Goal: Contribute content: Contribute content

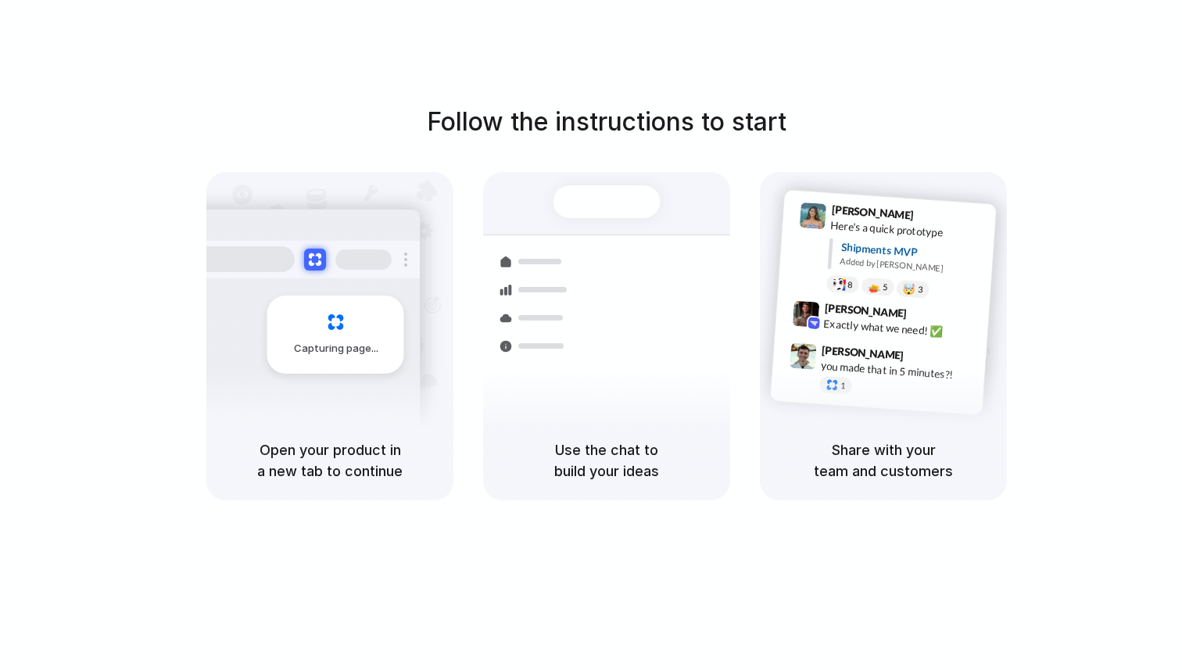
click at [679, 101] on div "Follow the instructions to start Capturing page Open your product in a new tab …" at bounding box center [606, 350] width 1213 height 701
click at [1139, 100] on div "Follow the instructions to start Capturing page Open your product in a new tab …" at bounding box center [606, 350] width 1213 height 701
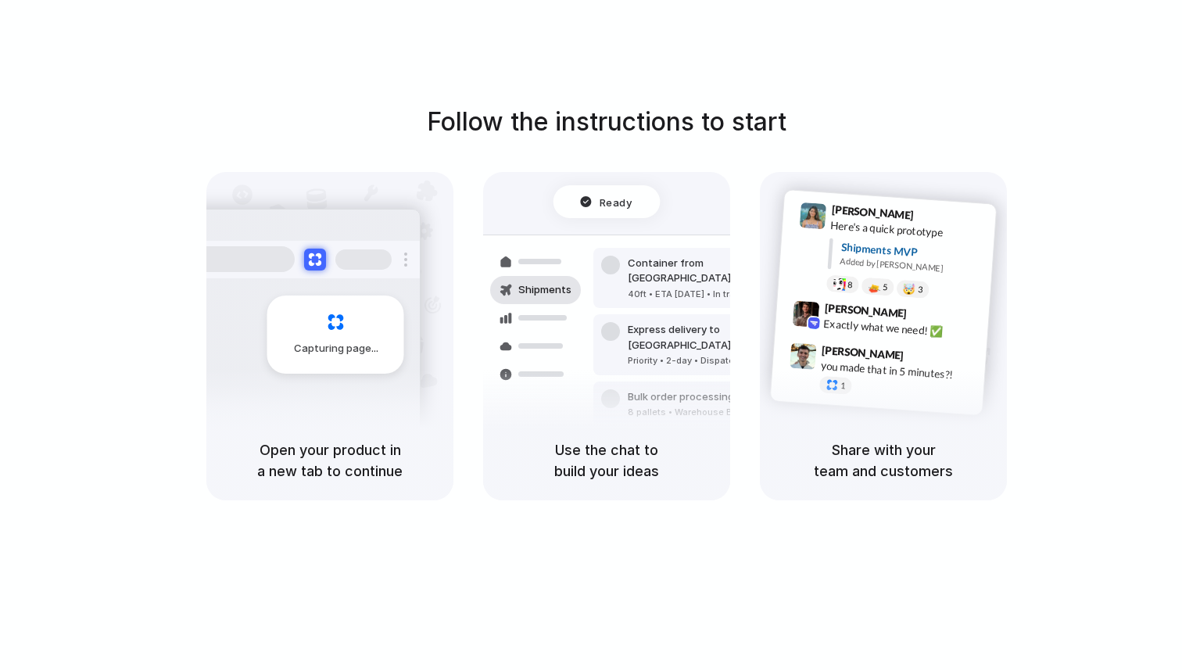
click at [1165, 127] on div "Follow the instructions to start Capturing page Open your product in a new tab …" at bounding box center [607, 301] width 1182 height 397
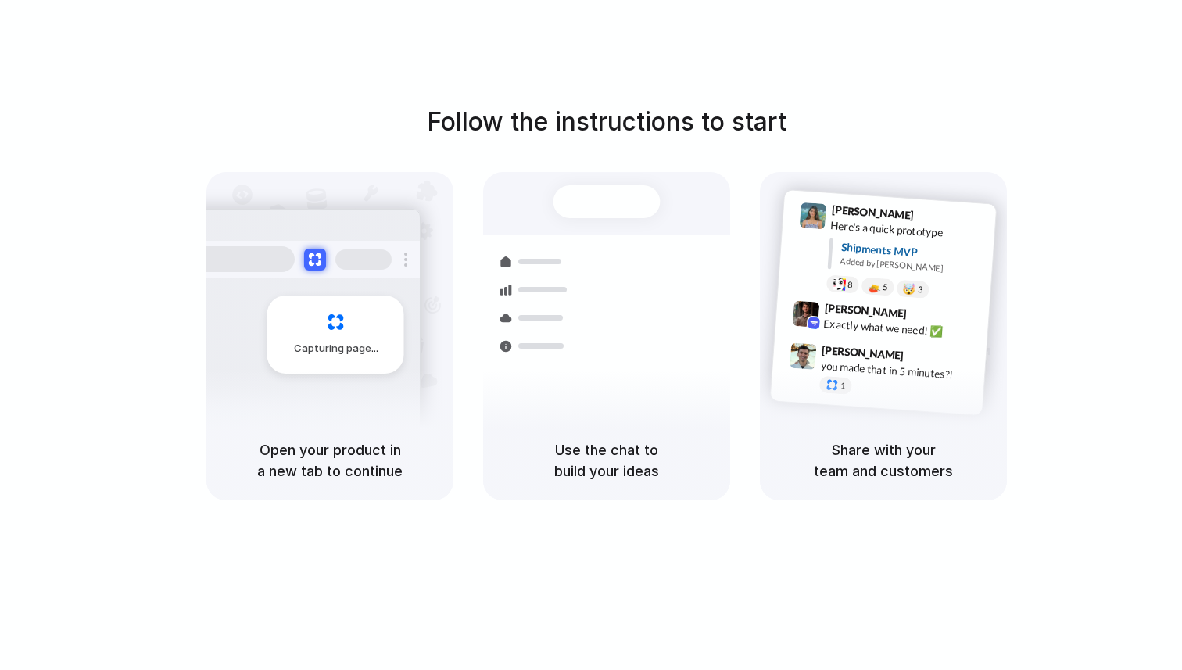
click at [1002, 102] on div "Follow the instructions to start Capturing page Open your product in a new tab …" at bounding box center [606, 350] width 1213 height 701
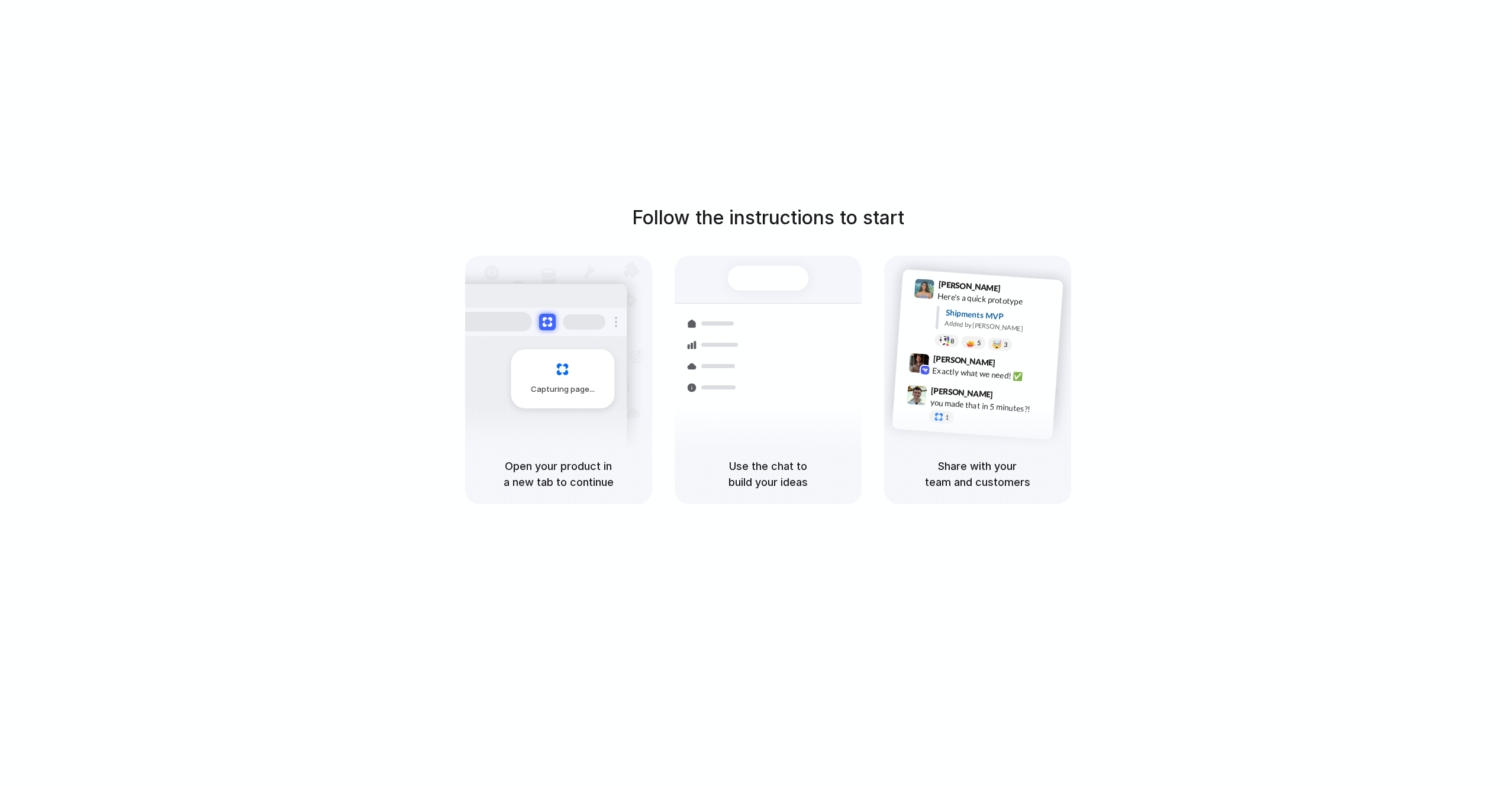
click at [1062, 112] on div "Follow the instructions to start Capturing page Open your product in a new tab …" at bounding box center [768, 404] width 1536 height 809
click at [1073, 92] on div "Follow the instructions to start Capturing page Open your product in a new tab …" at bounding box center [768, 404] width 1536 height 809
click at [994, 101] on div "Follow the instructions to start Capturing page Open your product in a new tab …" at bounding box center [768, 404] width 1536 height 809
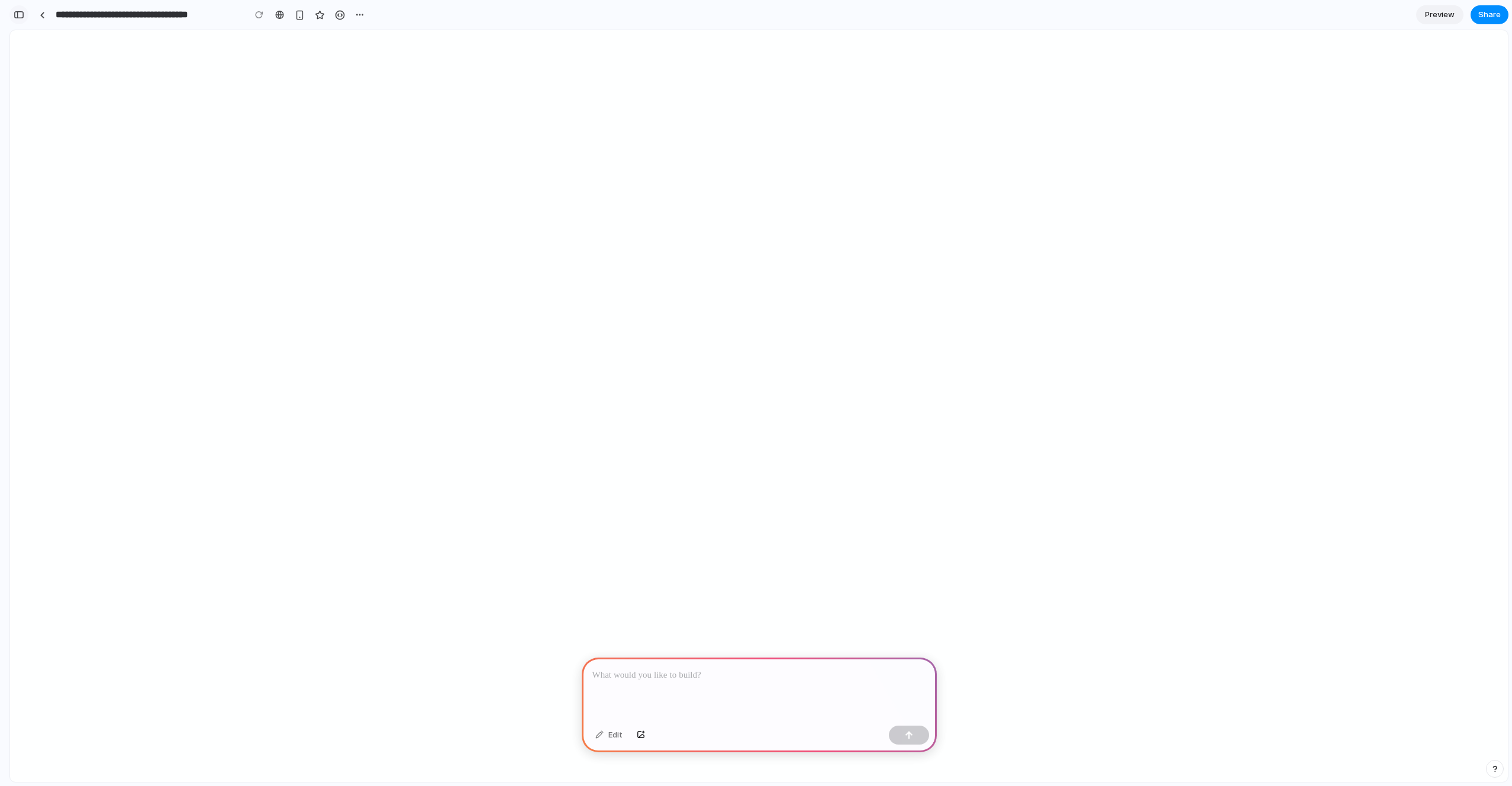
click at [15, 11] on div "button" at bounding box center [19, 14] width 11 height 8
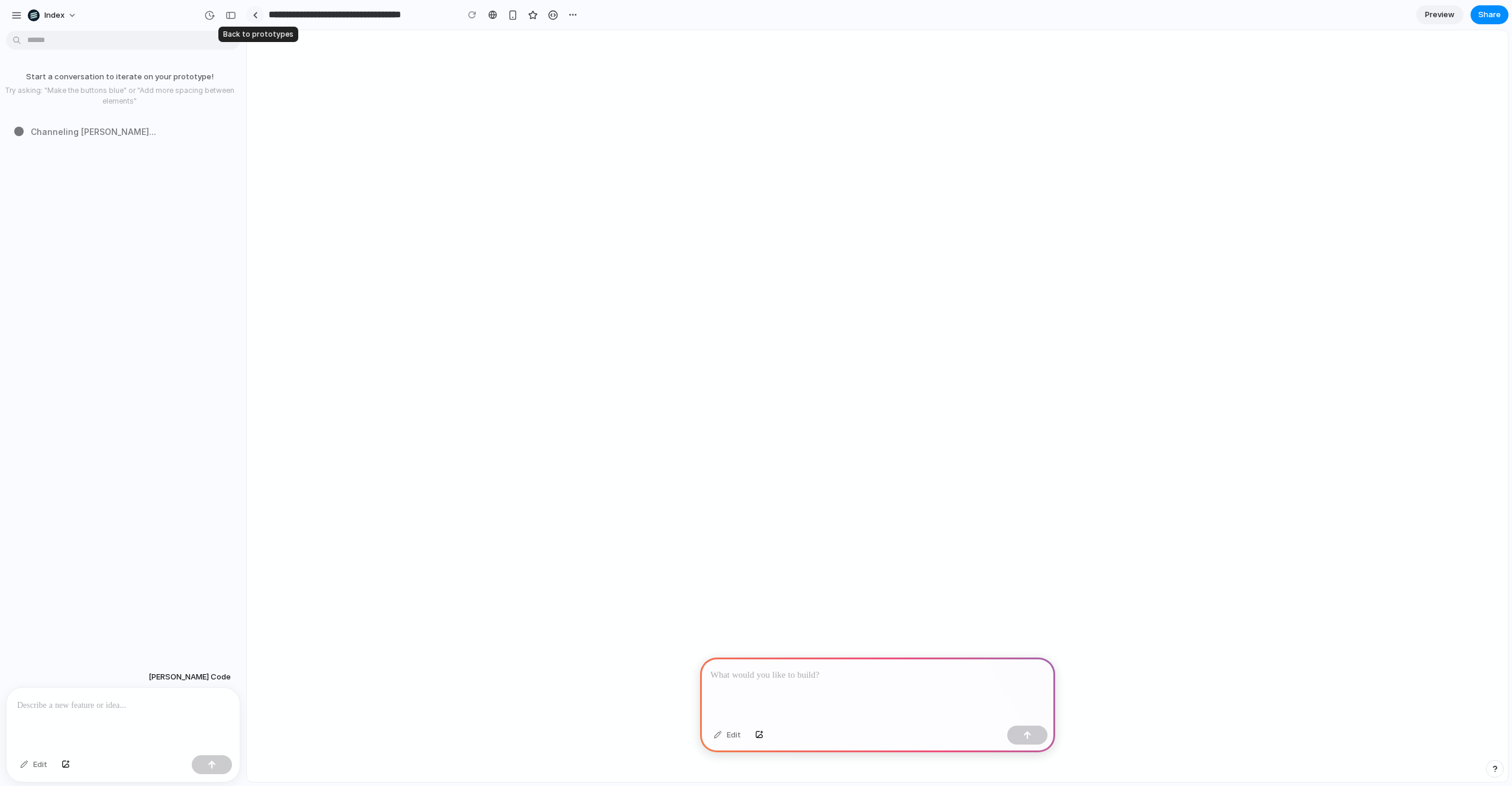
click at [248, 12] on link at bounding box center [254, 14] width 17 height 17
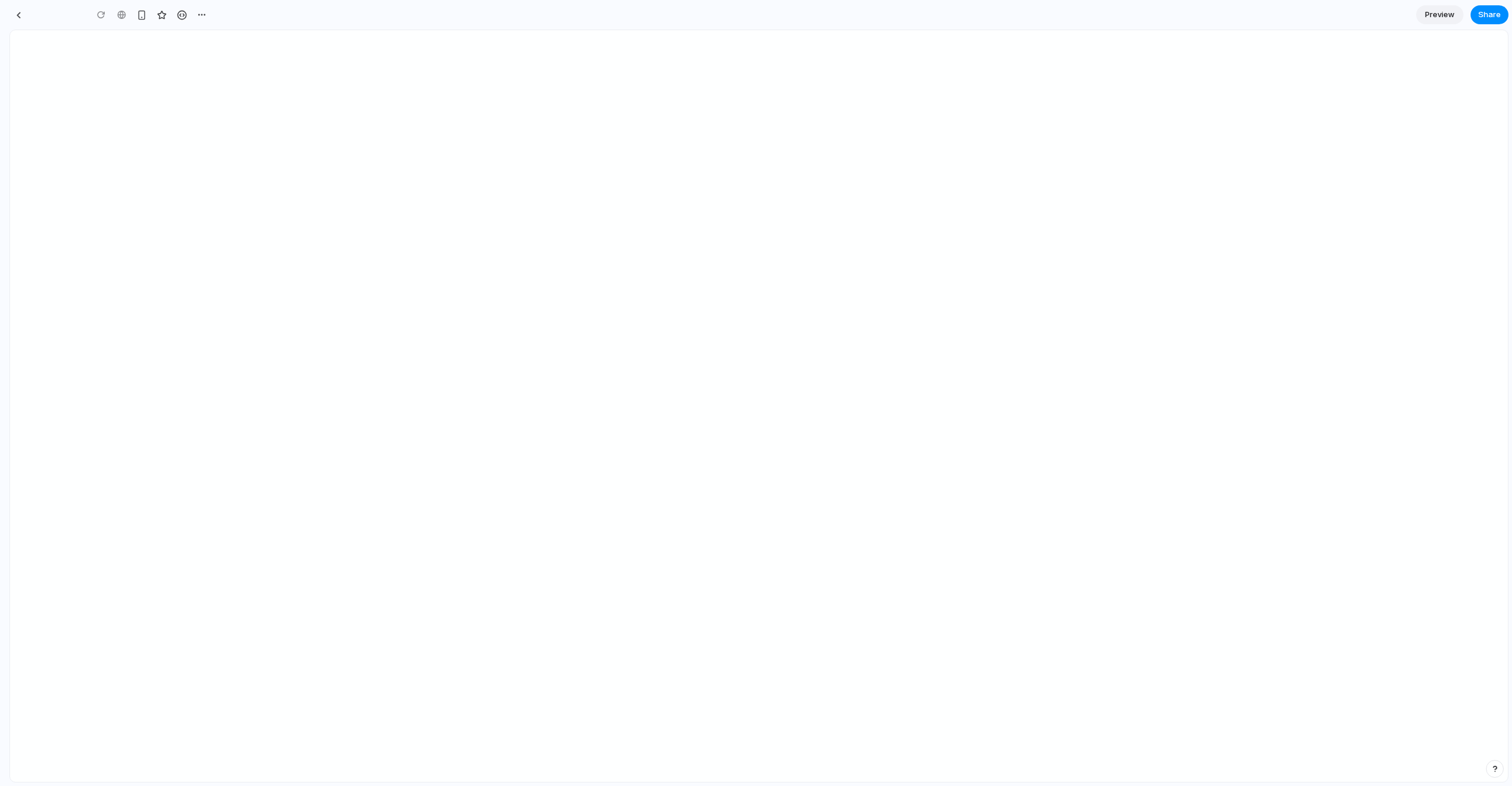
type input "**********"
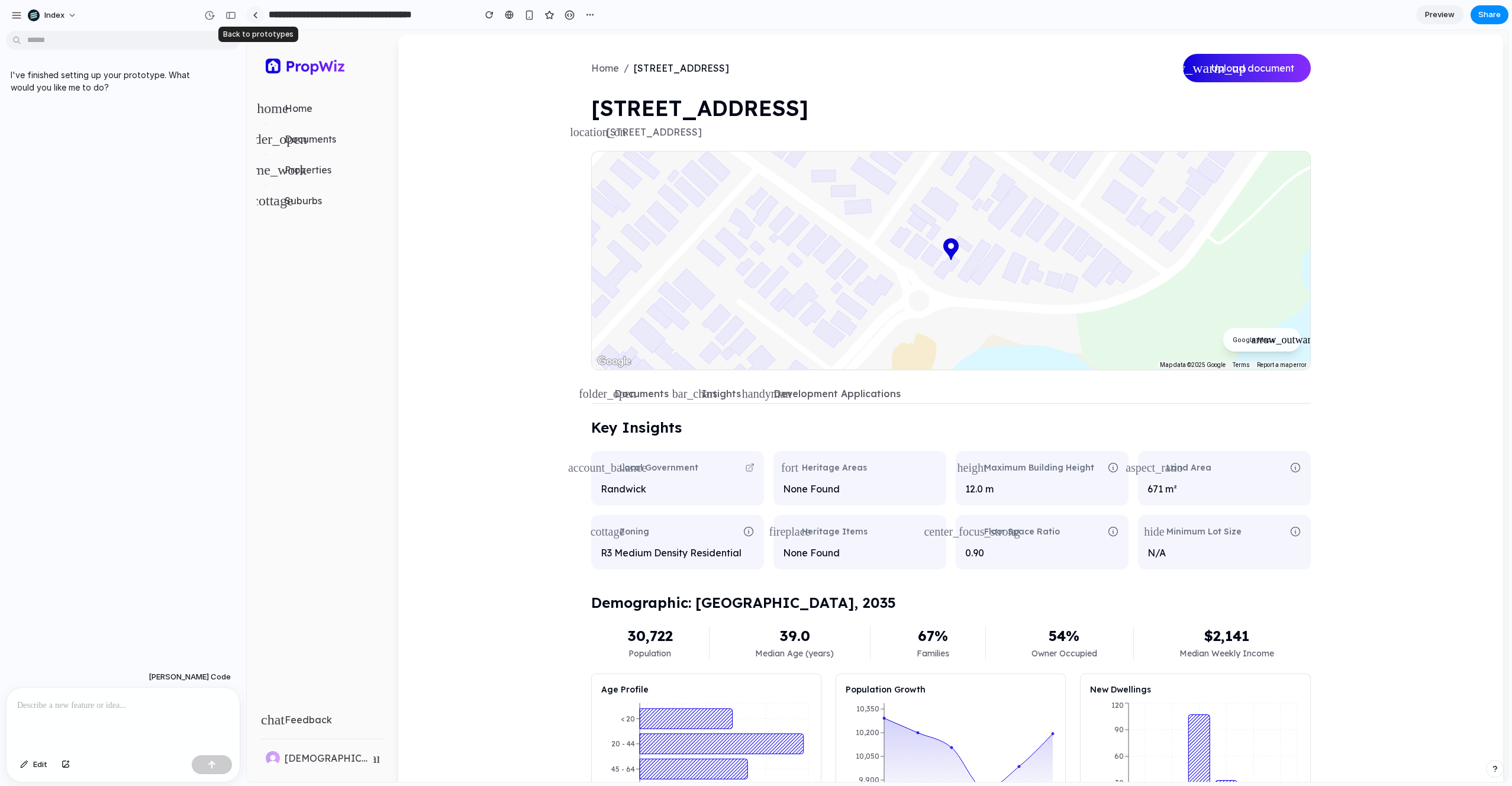
click at [262, 13] on link at bounding box center [254, 14] width 17 height 17
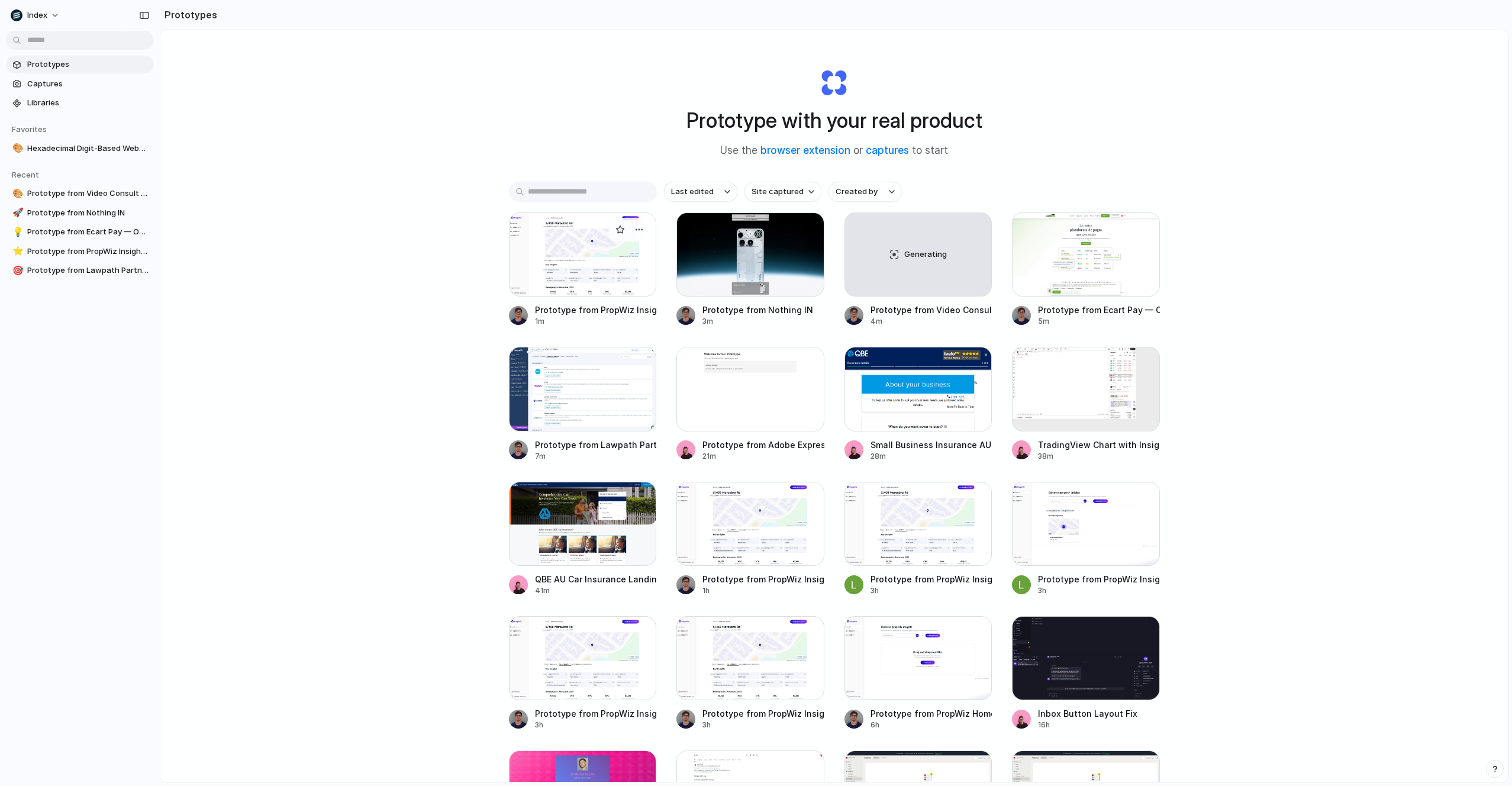
click at [563, 278] on div at bounding box center [582, 254] width 148 height 84
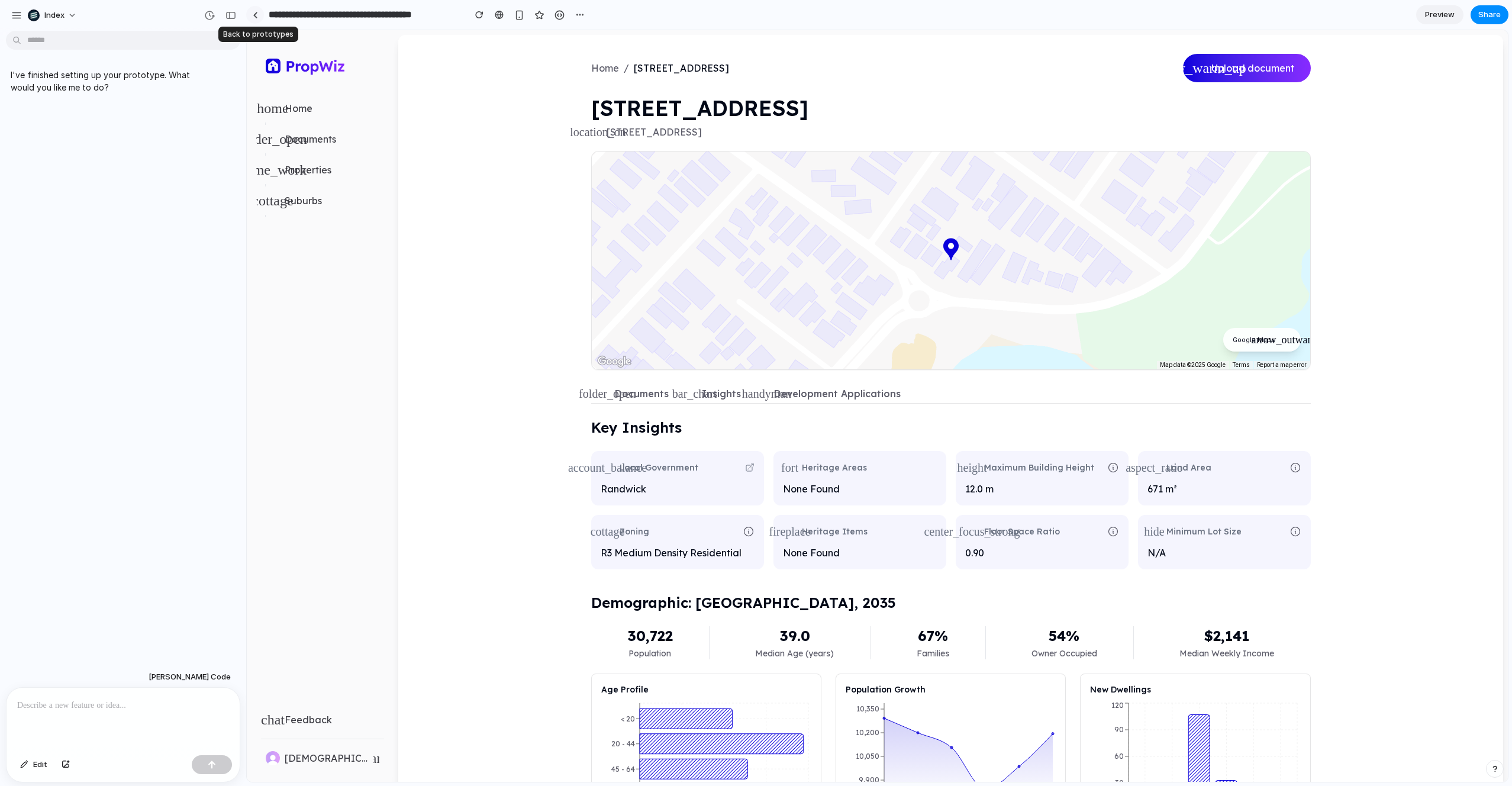
click at [260, 17] on link at bounding box center [254, 14] width 17 height 17
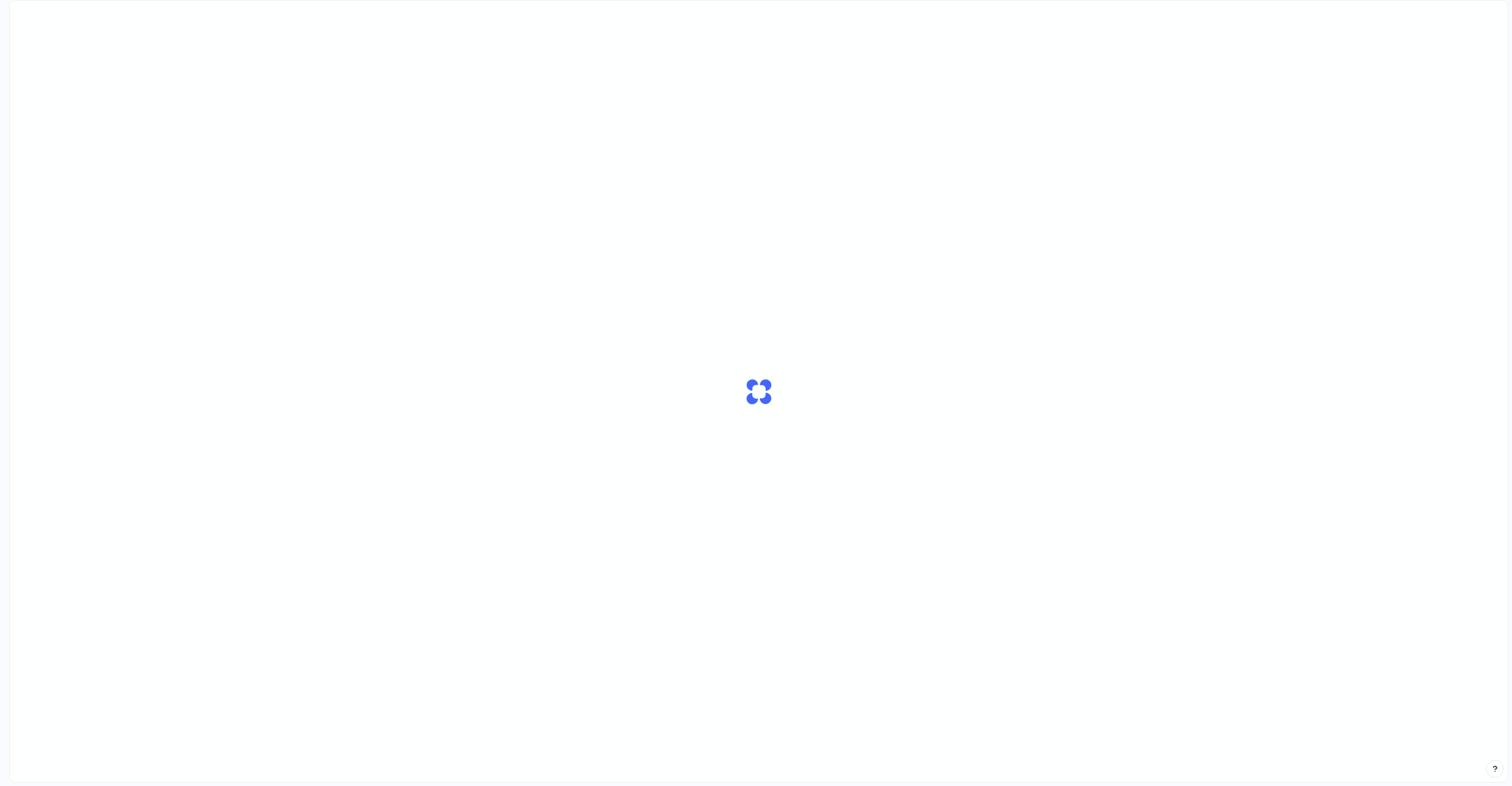
scroll to position [24, 0]
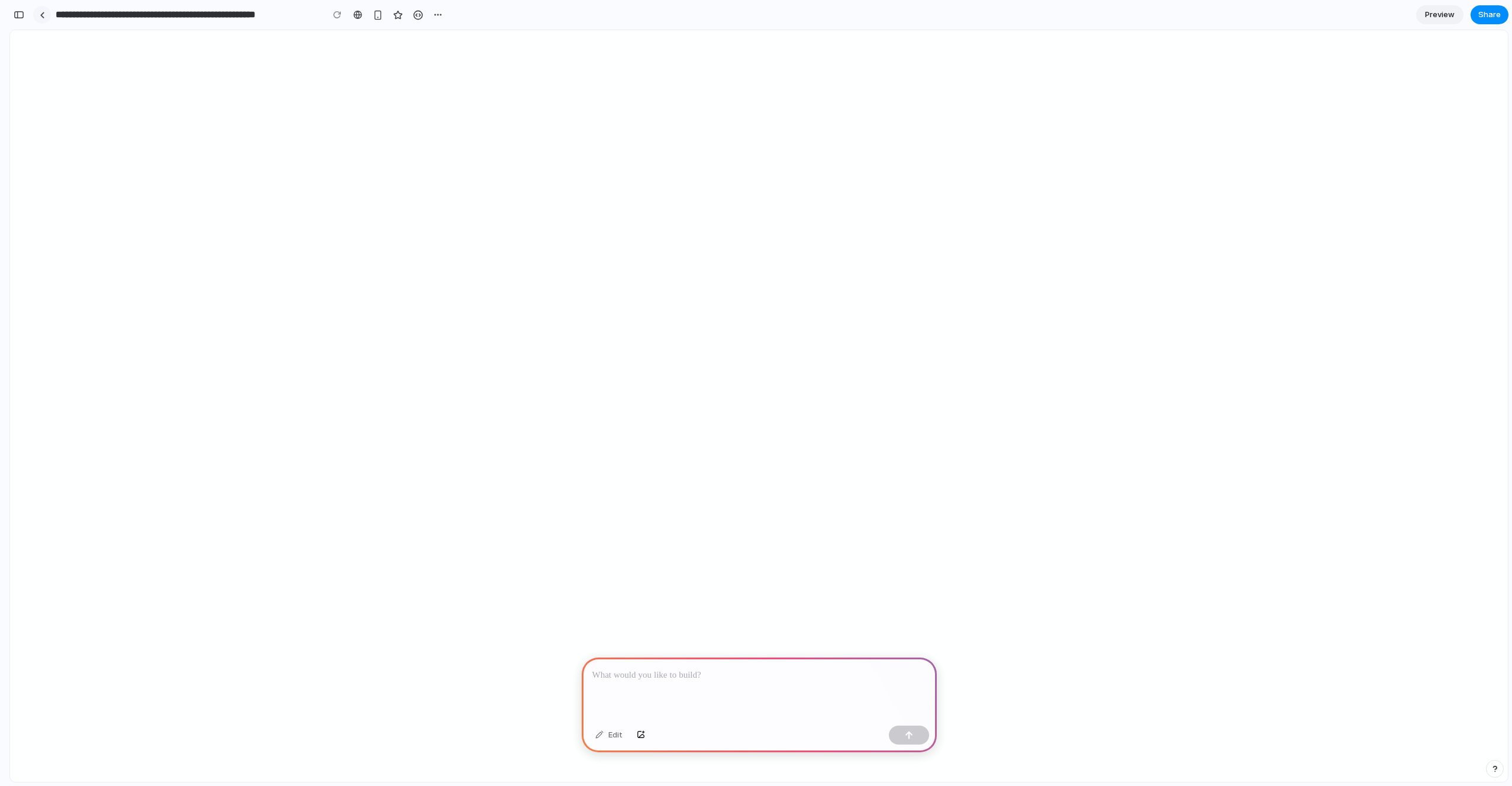
click at [42, 10] on link at bounding box center [42, 14] width 17 height 17
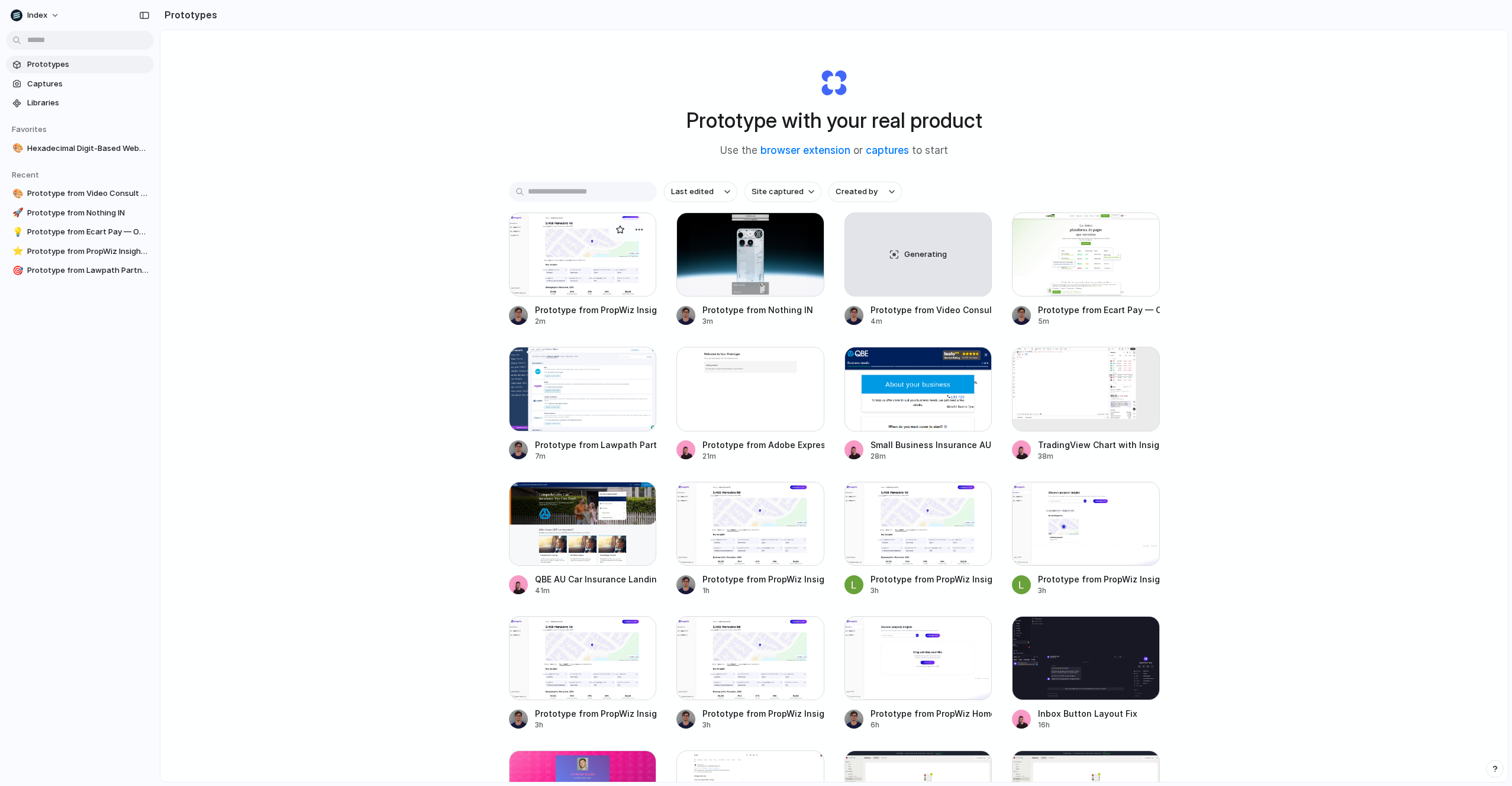
click at [554, 257] on div at bounding box center [582, 254] width 148 height 84
